Goal: Information Seeking & Learning: Learn about a topic

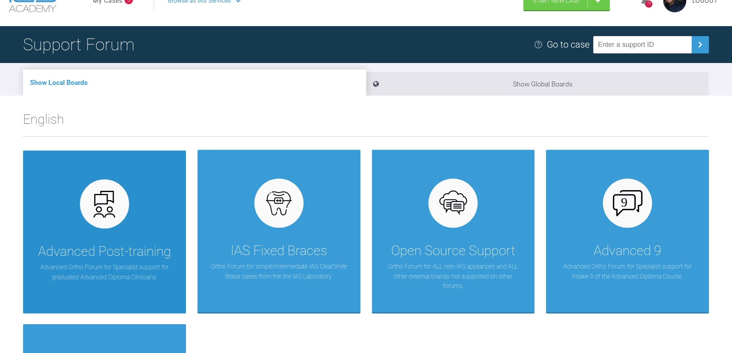
scroll to position [38, 0]
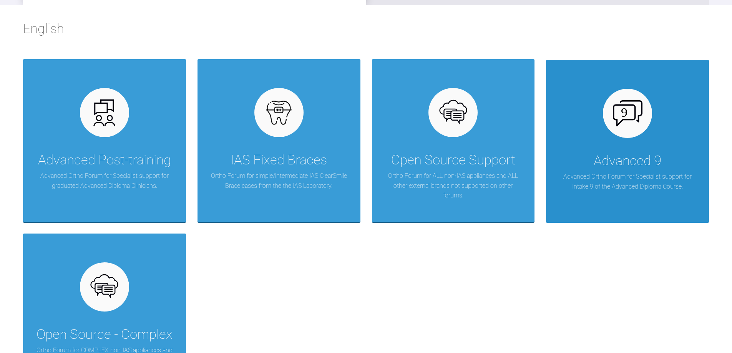
click at [653, 185] on p "Advanced Ortho Forum for Specialist support for Intake 9 of the Advanced Diplom…" at bounding box center [627, 182] width 140 height 20
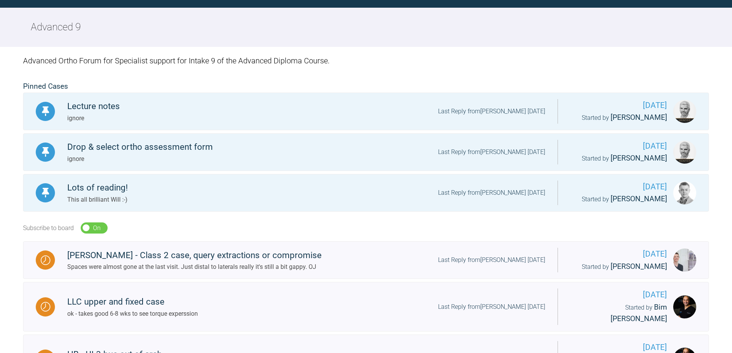
scroll to position [115, 0]
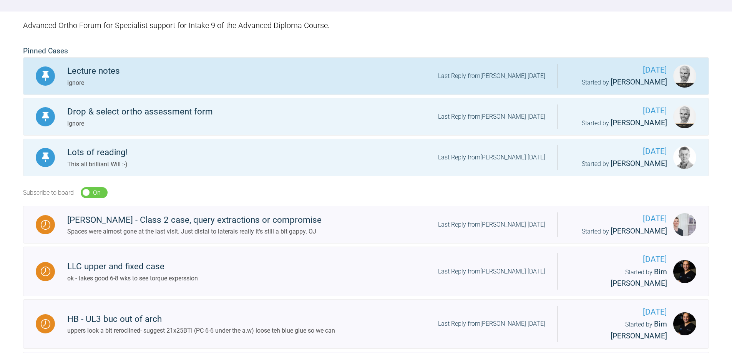
click at [107, 76] on div "Lecture notes" at bounding box center [93, 71] width 53 height 14
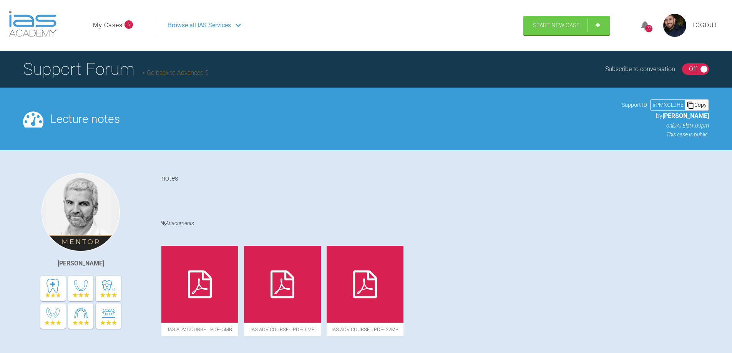
click at [197, 74] on link "Go back to Advanced 9" at bounding box center [175, 72] width 66 height 7
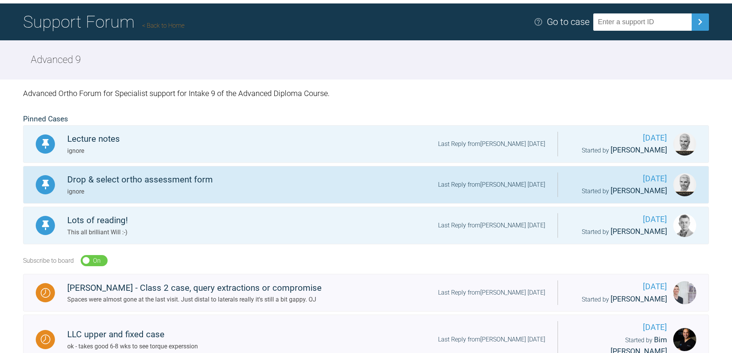
scroll to position [77, 0]
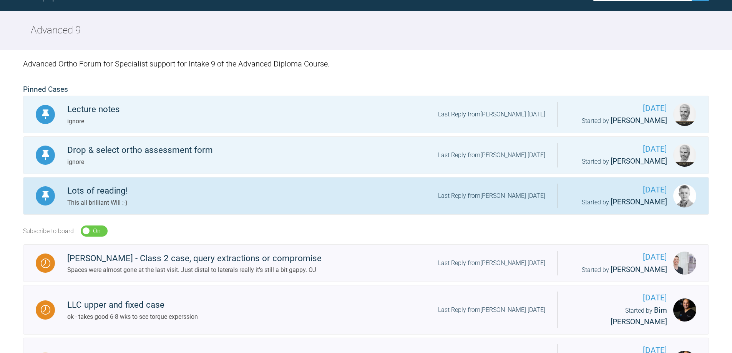
click at [120, 194] on div "Lots of reading!" at bounding box center [97, 191] width 61 height 14
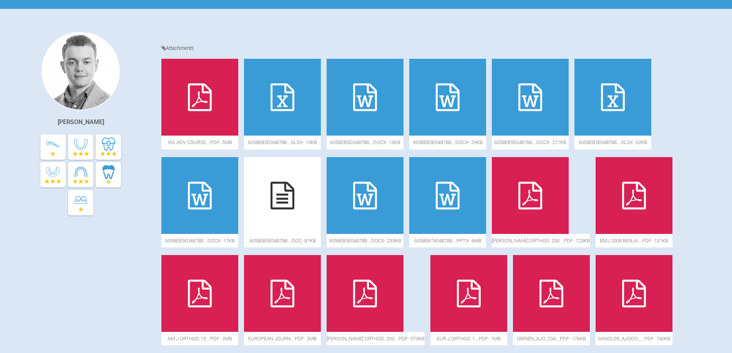
scroll to position [77, 0]
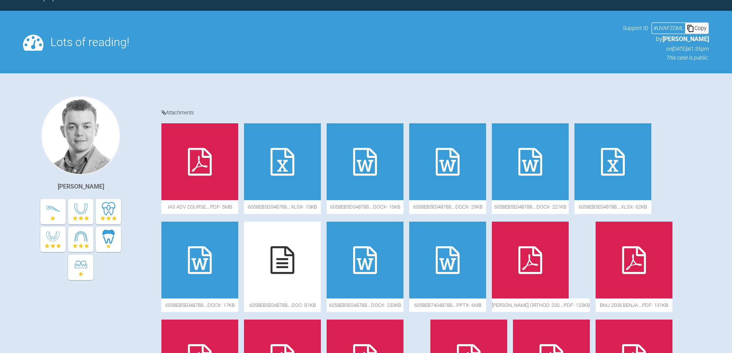
click at [219, 154] on div at bounding box center [199, 161] width 77 height 77
click at [291, 171] on icon at bounding box center [282, 162] width 24 height 28
click at [380, 171] on div at bounding box center [364, 161] width 77 height 77
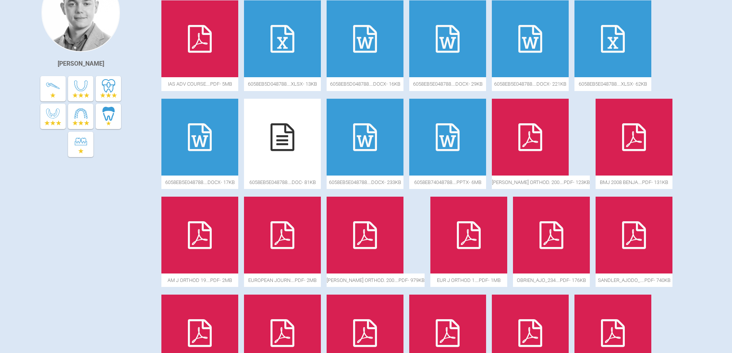
scroll to position [230, 0]
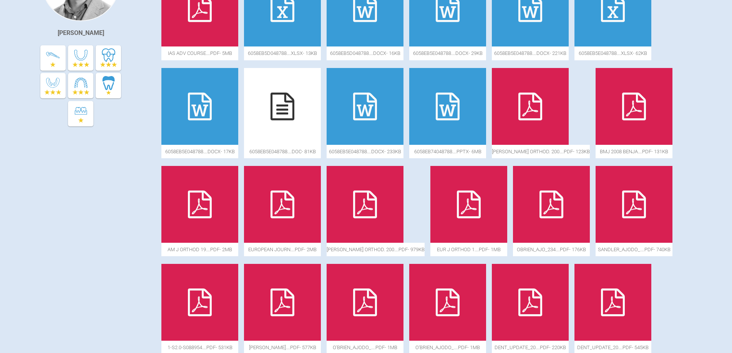
click at [530, 103] on icon at bounding box center [530, 107] width 24 height 28
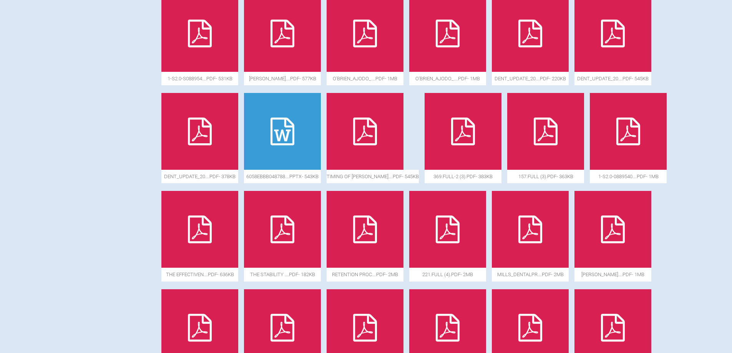
scroll to position [768, 0]
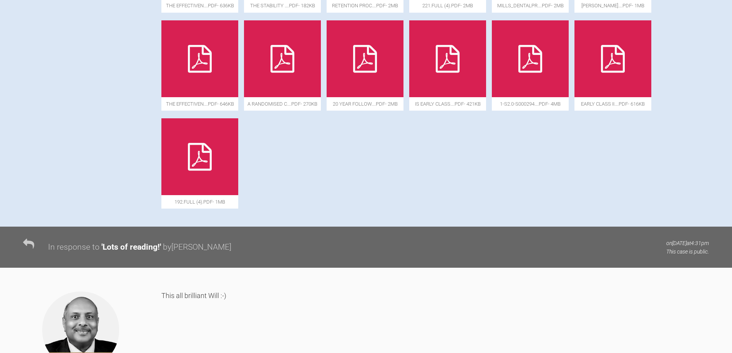
click at [219, 167] on div at bounding box center [199, 156] width 77 height 77
